Goal: Find specific page/section: Locate a particular part of the current website

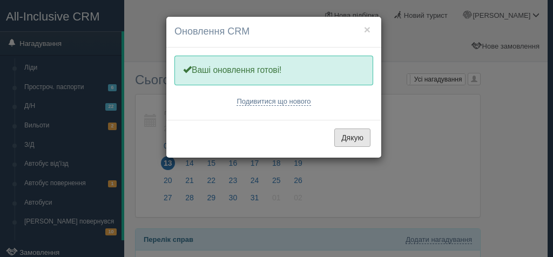
click at [363, 138] on button "Дякую" at bounding box center [352, 137] width 36 height 18
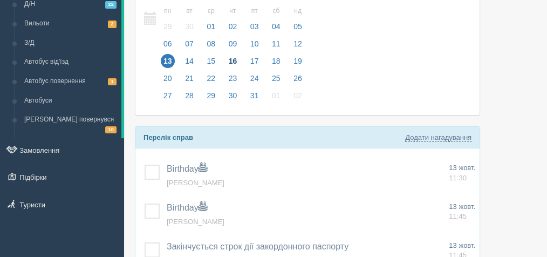
scroll to position [108, 0]
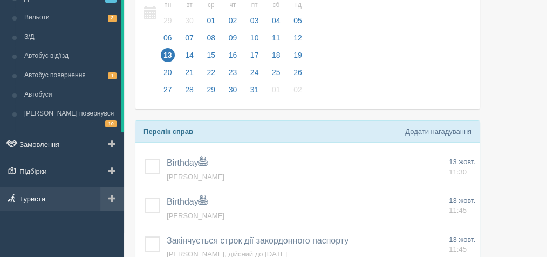
click at [33, 189] on link "Туристи" at bounding box center [62, 199] width 124 height 24
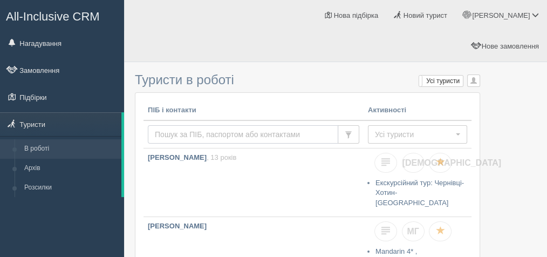
click at [190, 125] on input "text" at bounding box center [243, 134] width 190 height 18
click at [180, 125] on input "text" at bounding box center [243, 134] width 190 height 18
type input "x"
type input "Чеснокова"
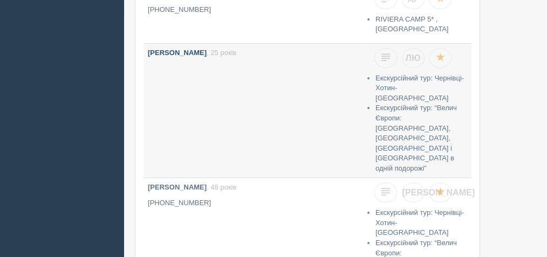
scroll to position [251, 0]
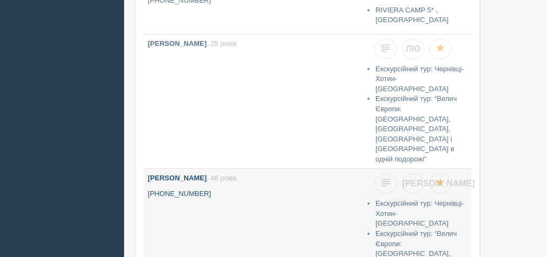
click at [207, 174] on b "Чеснокова Марина Володимирівна" at bounding box center [177, 178] width 59 height 8
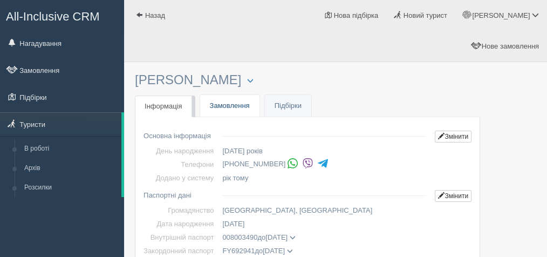
click at [237, 95] on link "Замовлення" at bounding box center [229, 106] width 59 height 22
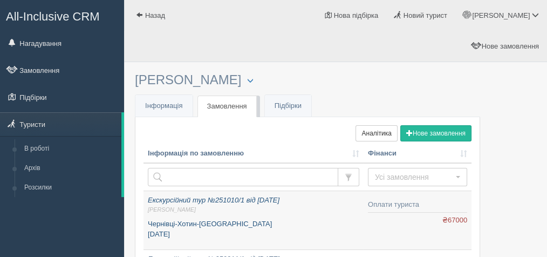
click at [166, 196] on icon "Екскурсійний тур №251010/1 від 10.10.2025 Людмила Г." at bounding box center [254, 205] width 212 height 18
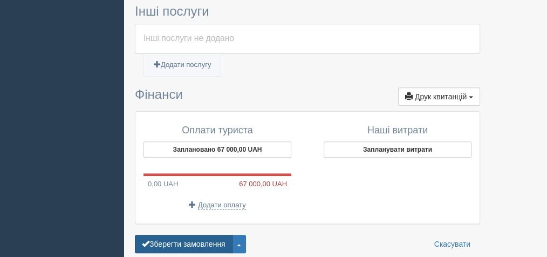
scroll to position [791, 0]
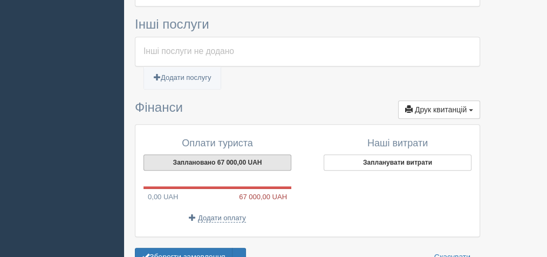
click at [188, 154] on button "Заплановано 67 000,00 UAH" at bounding box center [218, 162] width 148 height 16
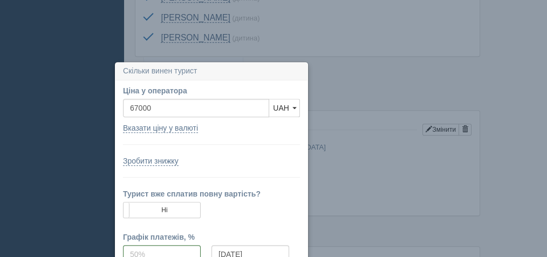
scroll to position [715, 0]
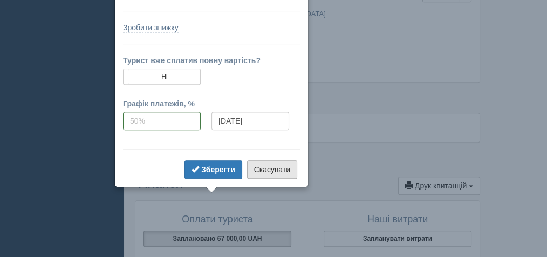
click at [270, 168] on button "Скасувати" at bounding box center [272, 169] width 50 height 18
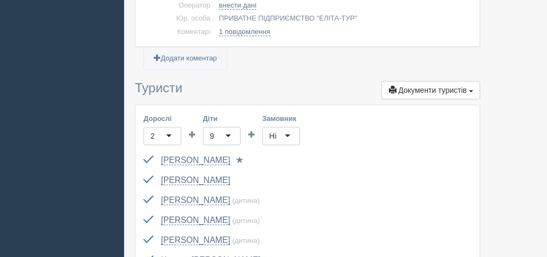
scroll to position [212, 0]
